Goal: Task Accomplishment & Management: Complete application form

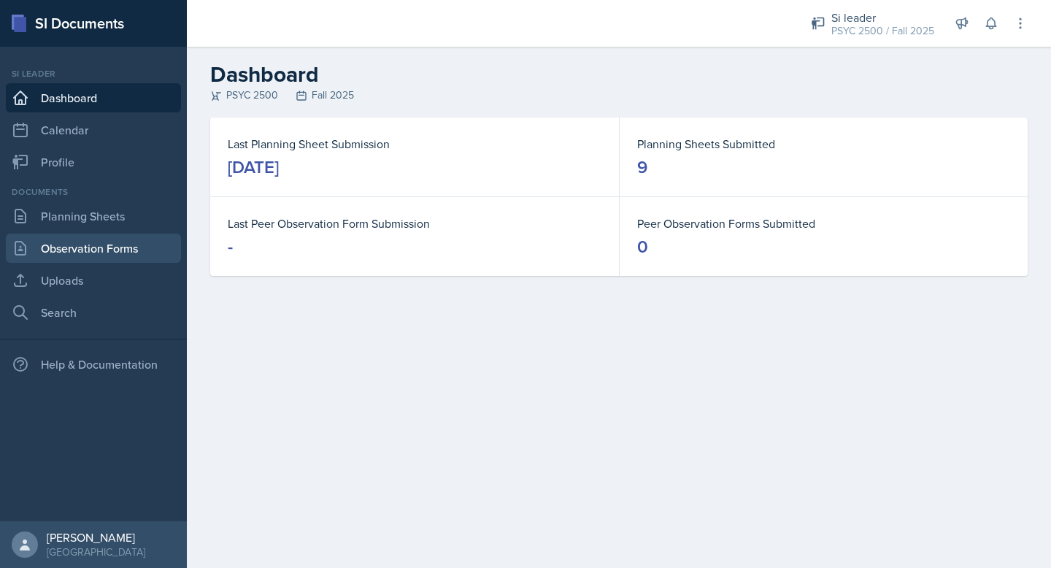
click at [54, 258] on link "Observation Forms" at bounding box center [93, 248] width 175 height 29
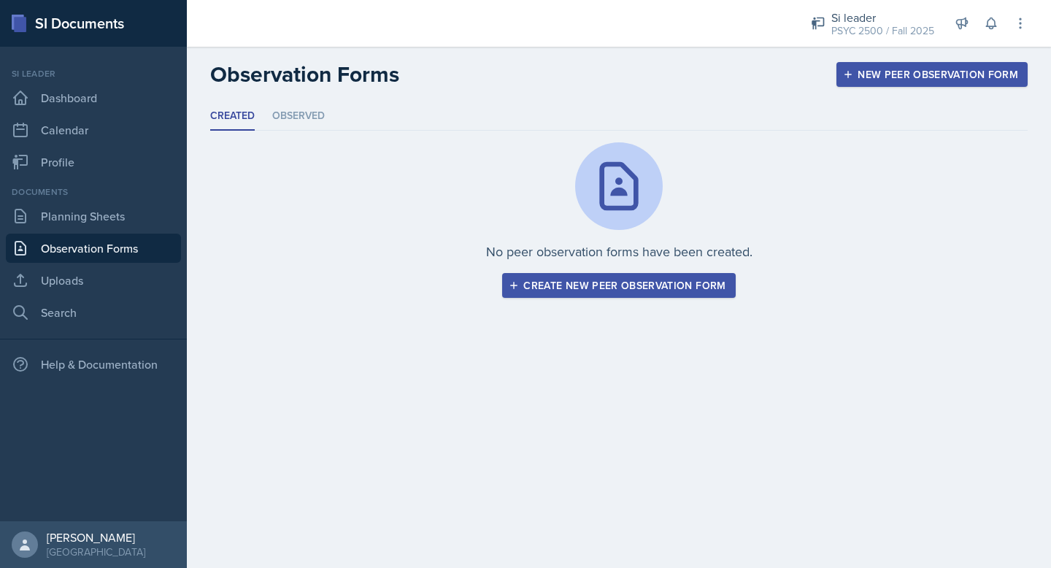
click at [531, 293] on button "Create new peer observation form" at bounding box center [618, 285] width 233 height 25
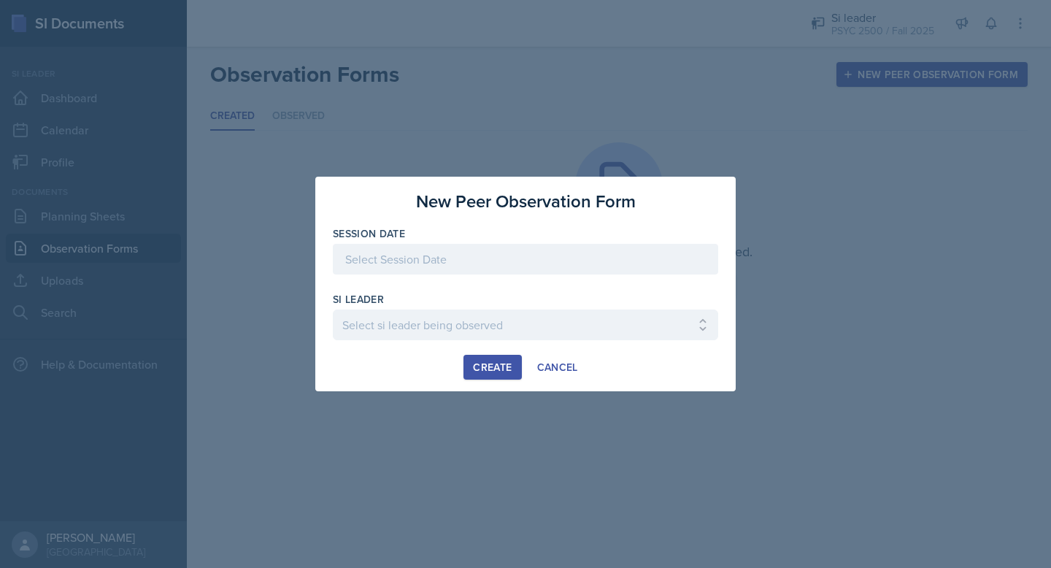
click at [469, 261] on div at bounding box center [525, 259] width 385 height 31
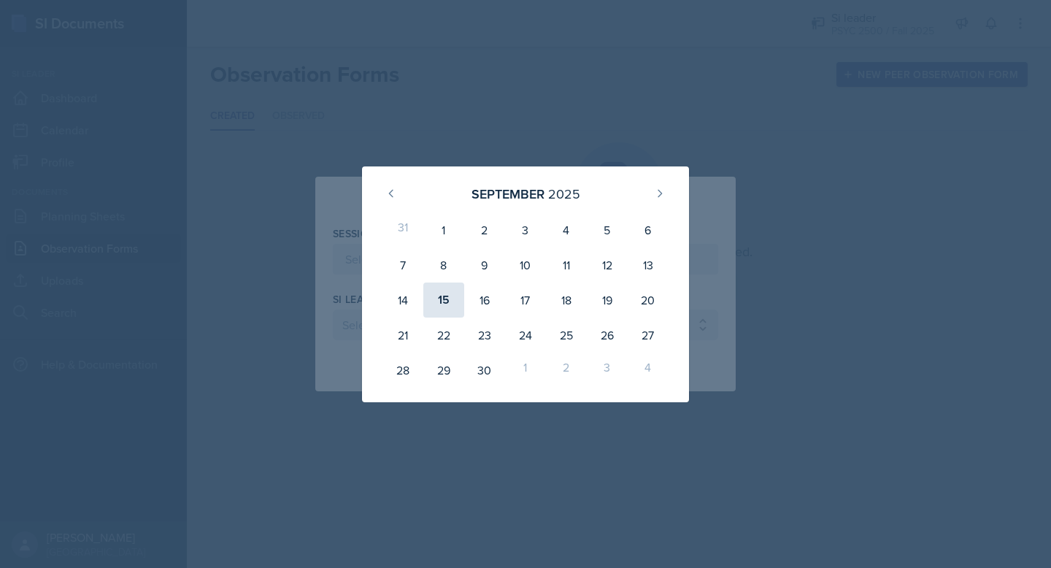
click at [447, 298] on div "15" at bounding box center [443, 300] width 41 height 35
type input "[DATE]"
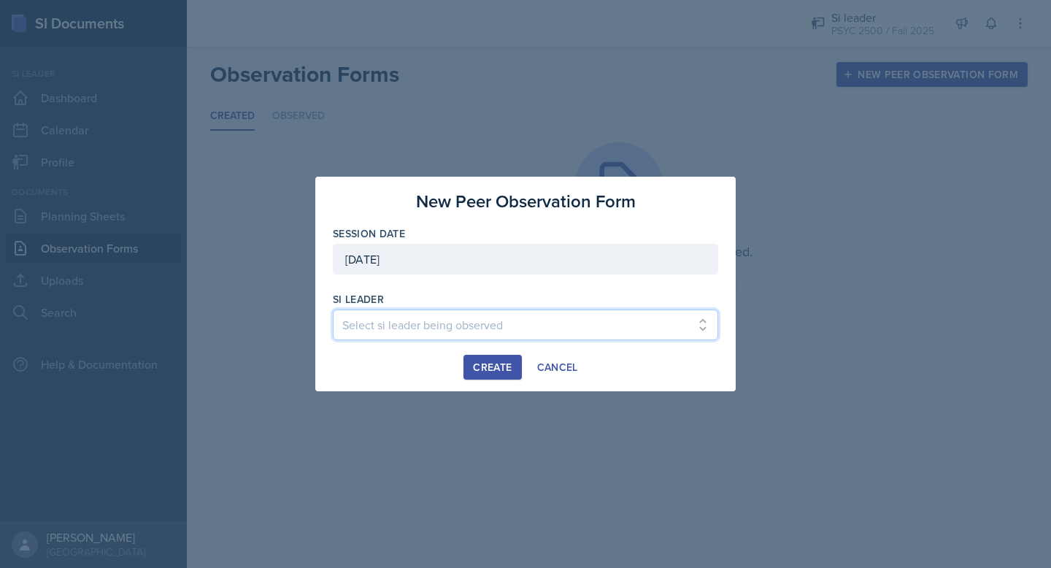
click at [445, 329] on select "Select si leader being observed [PERSON_NAME] / PSYC 2500 / The Phantoms of The…" at bounding box center [525, 325] width 385 height 31
select select "ebe48a16-8bae-49ea-ba20-021c560c188b"
click at [333, 310] on select "Select si leader being observed [PERSON_NAME] / PSYC 2500 / The Phantoms of The…" at bounding box center [525, 325] width 385 height 31
click at [483, 367] on div "Create" at bounding box center [492, 367] width 39 height 12
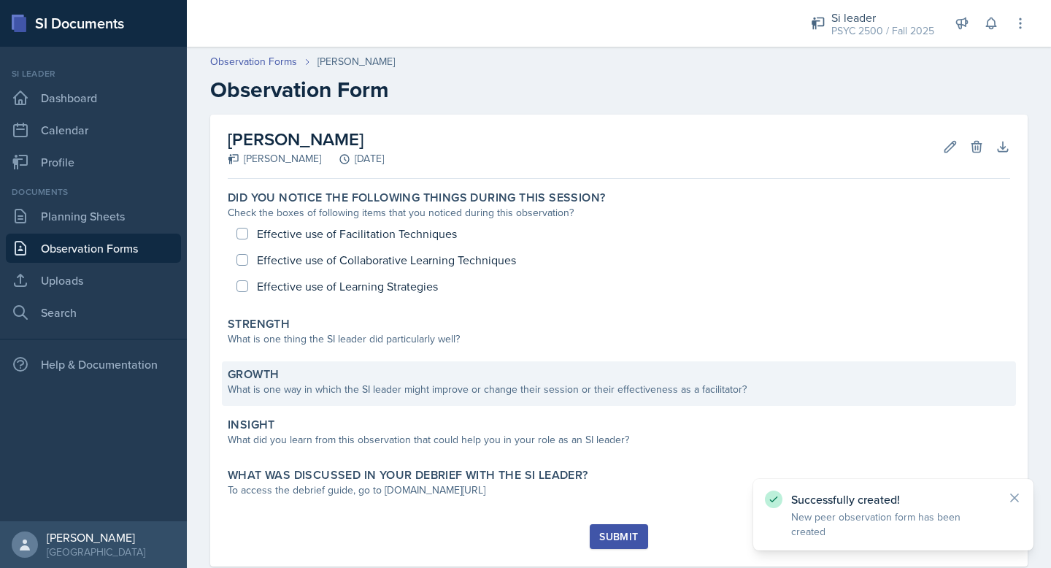
scroll to position [34, 0]
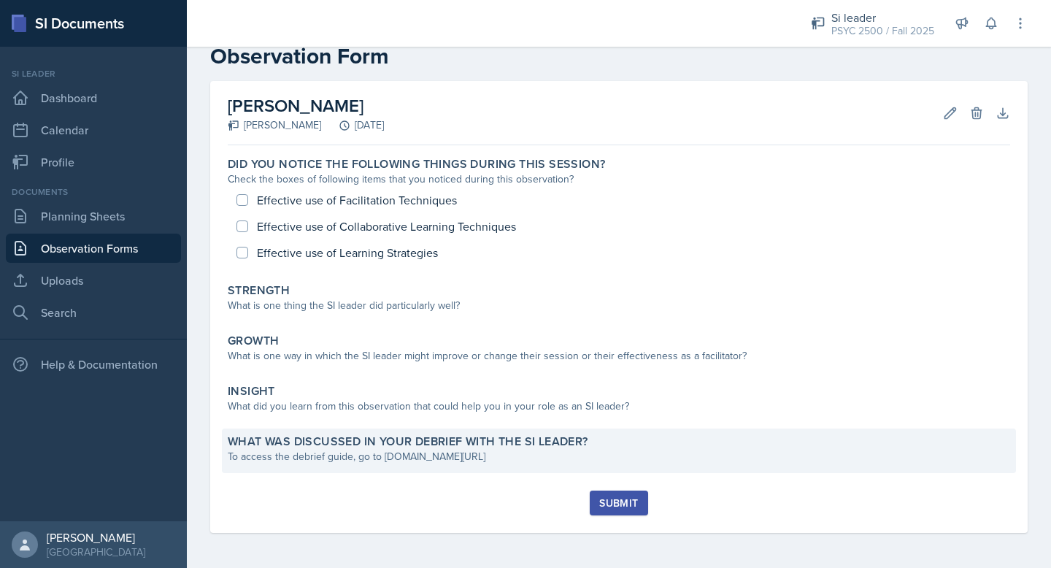
drag, startPoint x: 383, startPoint y: 457, endPoint x: 536, endPoint y: 456, distance: 152.6
click at [536, 456] on div "To access the debrief guide, go to [DOMAIN_NAME][URL]" at bounding box center [619, 456] width 783 height 15
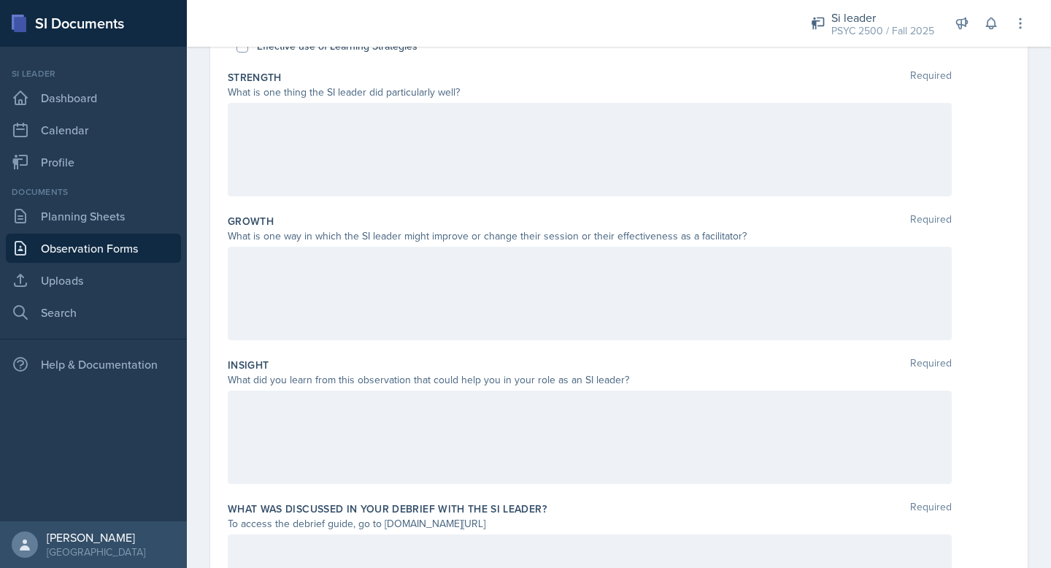
scroll to position [361, 0]
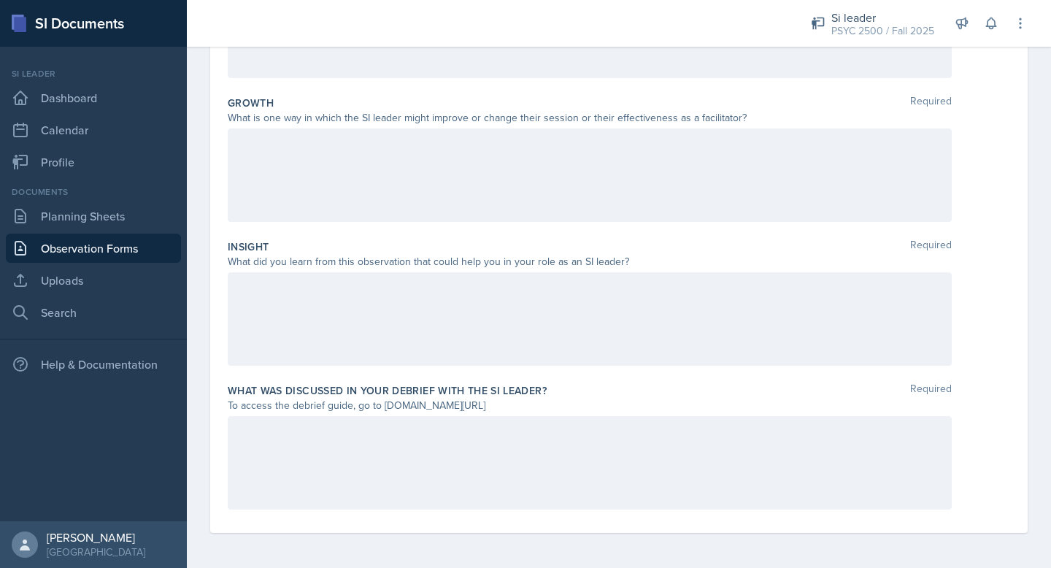
click at [482, 402] on div "To access the debrief guide, go to [DOMAIN_NAME][URL]" at bounding box center [590, 405] width 724 height 15
click at [361, 390] on label "What was discussed in your debrief with the SI Leader?" at bounding box center [387, 390] width 319 height 15
drag, startPoint x: 384, startPoint y: 406, endPoint x: 535, endPoint y: 405, distance: 151.1
click at [535, 405] on div "To access the debrief guide, go to [DOMAIN_NAME][URL]" at bounding box center [590, 405] width 724 height 15
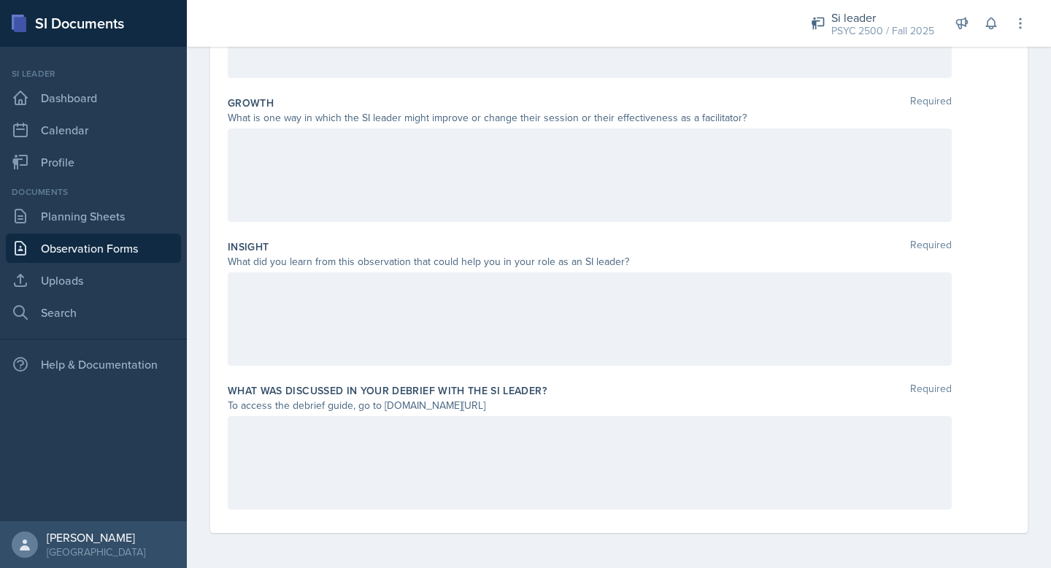
click at [569, 406] on div "To access the debrief guide, go to [DOMAIN_NAME][URL]" at bounding box center [590, 405] width 724 height 15
drag, startPoint x: 382, startPoint y: 410, endPoint x: 536, endPoint y: 408, distance: 154.0
click at [536, 408] on div "To access the debrief guide, go to [DOMAIN_NAME][URL]" at bounding box center [590, 405] width 724 height 15
copy div "[DOMAIN_NAME][URL]"
click at [558, 338] on div at bounding box center [590, 318] width 724 height 93
